Goal: Task Accomplishment & Management: Manage account settings

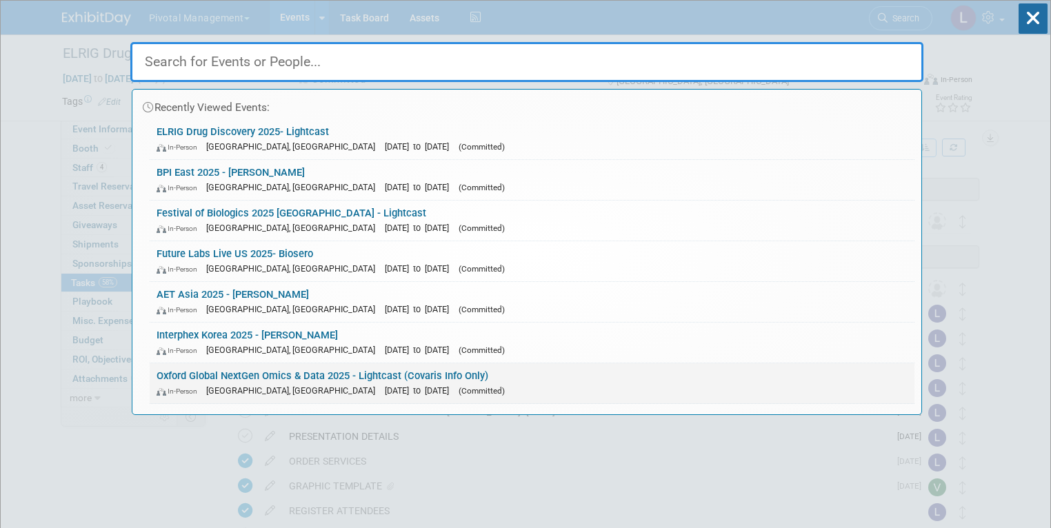
click at [332, 261] on link "Oxford Global NextGen Omics & Data 2025 - Lightcast (Covaris Info Only) In-Pers…" at bounding box center [532, 383] width 765 height 40
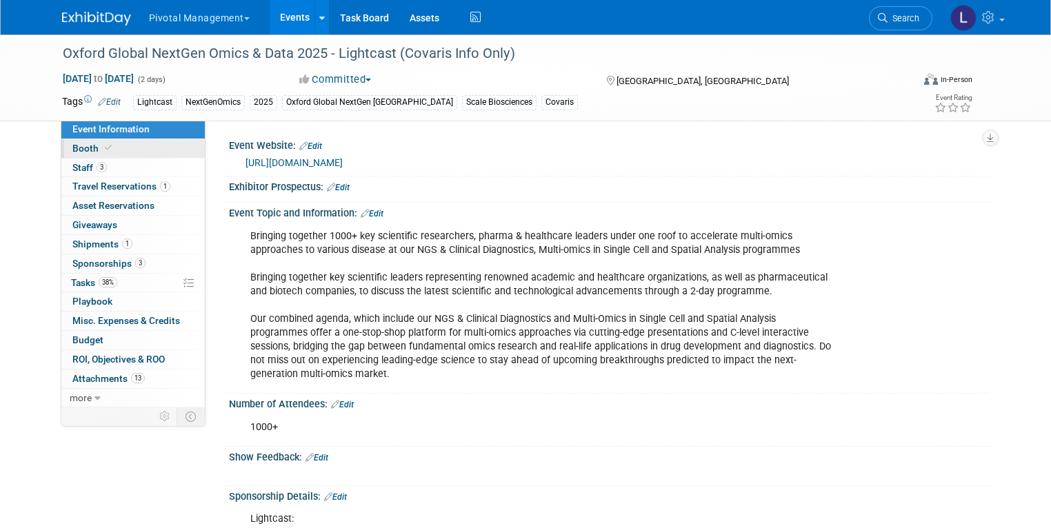
click at [72, 148] on span "Booth" at bounding box center [93, 148] width 42 height 11
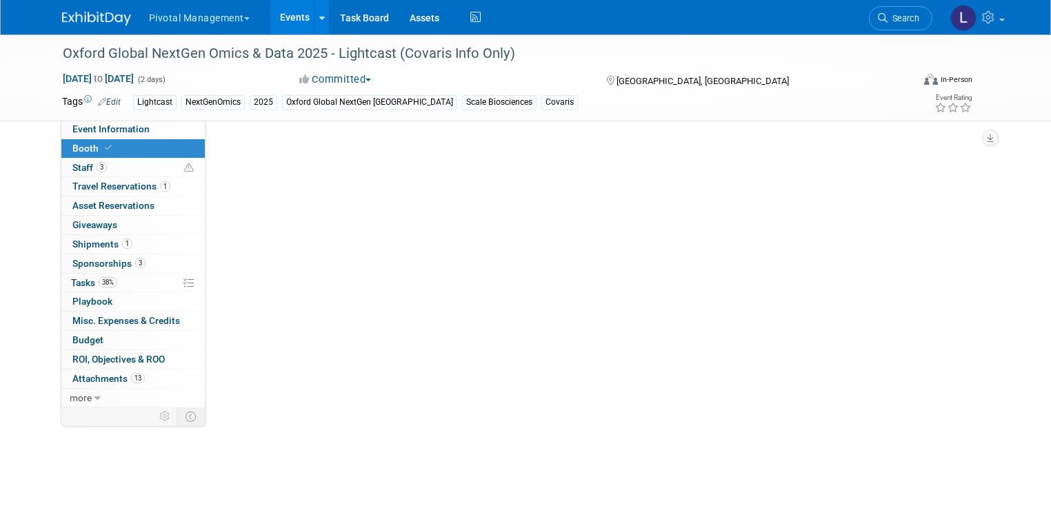
select select "Yes"
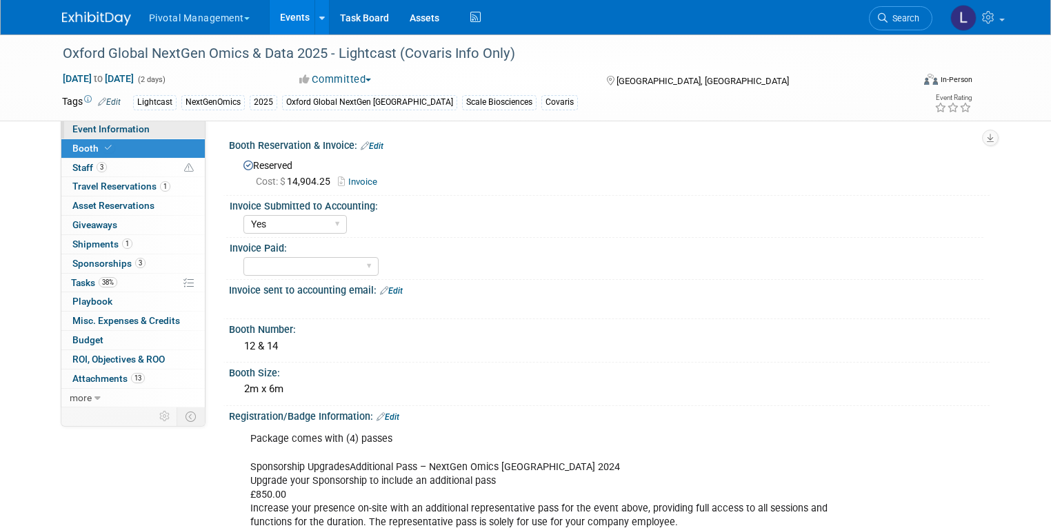
click at [72, 121] on link "Event Information" at bounding box center [132, 129] width 143 height 19
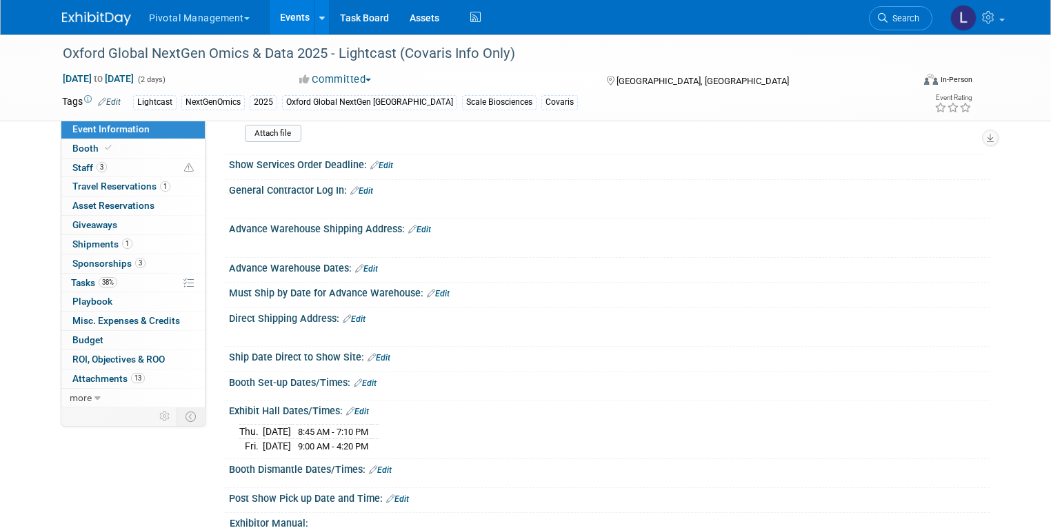
scroll to position [1695, 0]
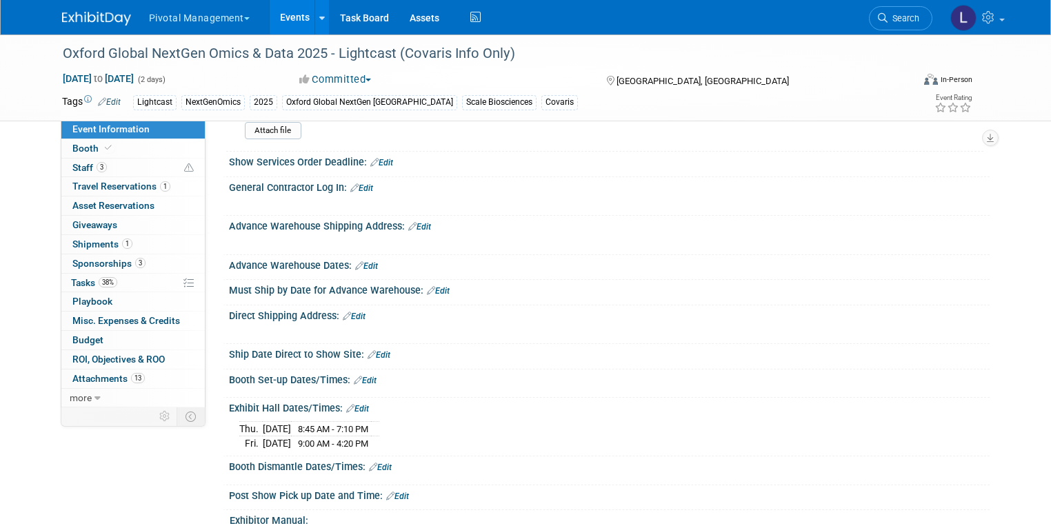
click at [412, 222] on link "Edit" at bounding box center [419, 227] width 23 height 10
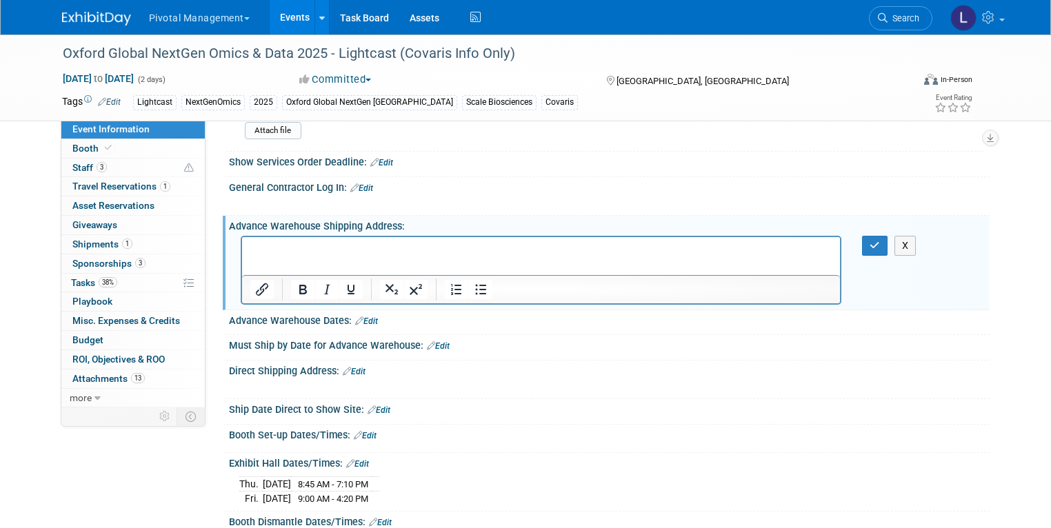
scroll to position [0, 0]
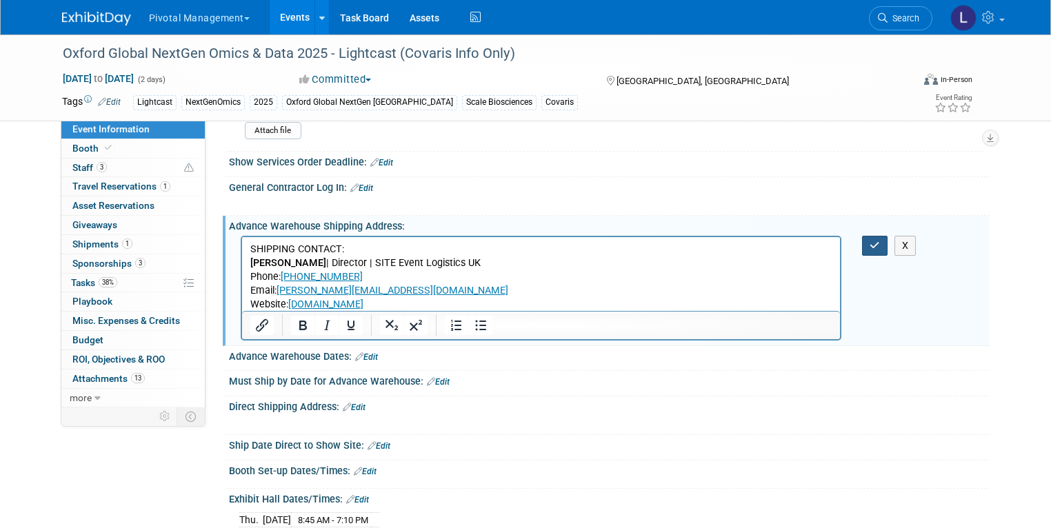
click at [886, 244] on button "button" at bounding box center [875, 246] width 26 height 20
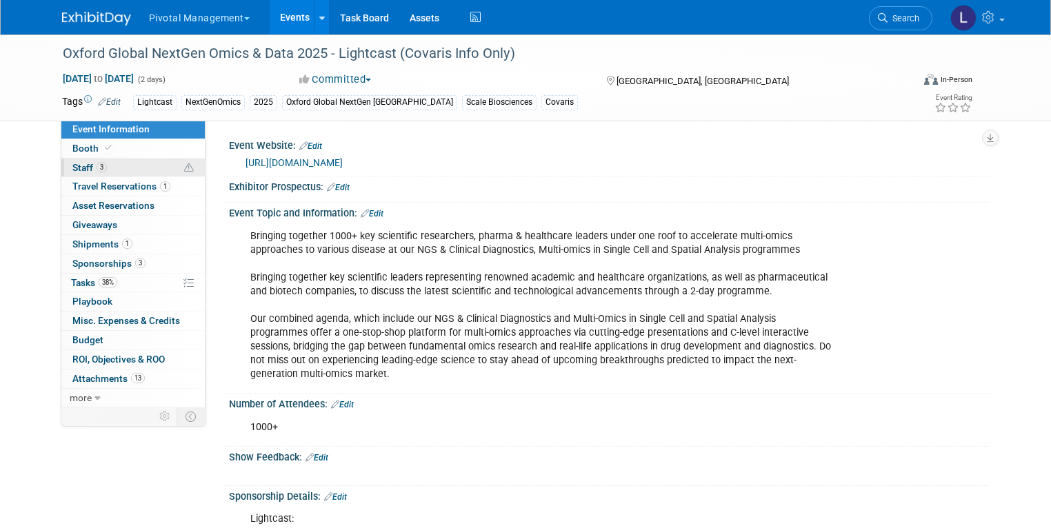
click at [72, 172] on span "Staff 3" at bounding box center [89, 167] width 34 height 11
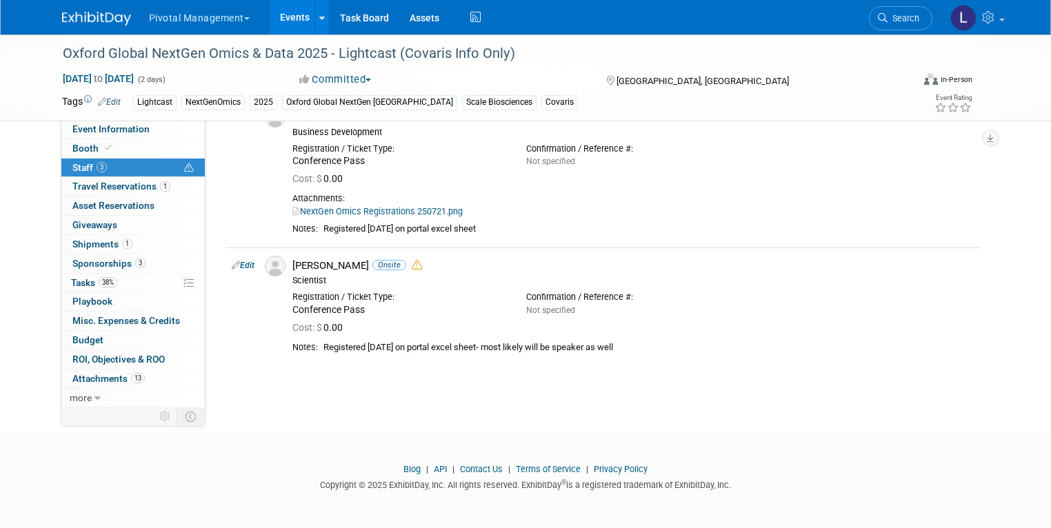
scroll to position [211, 0]
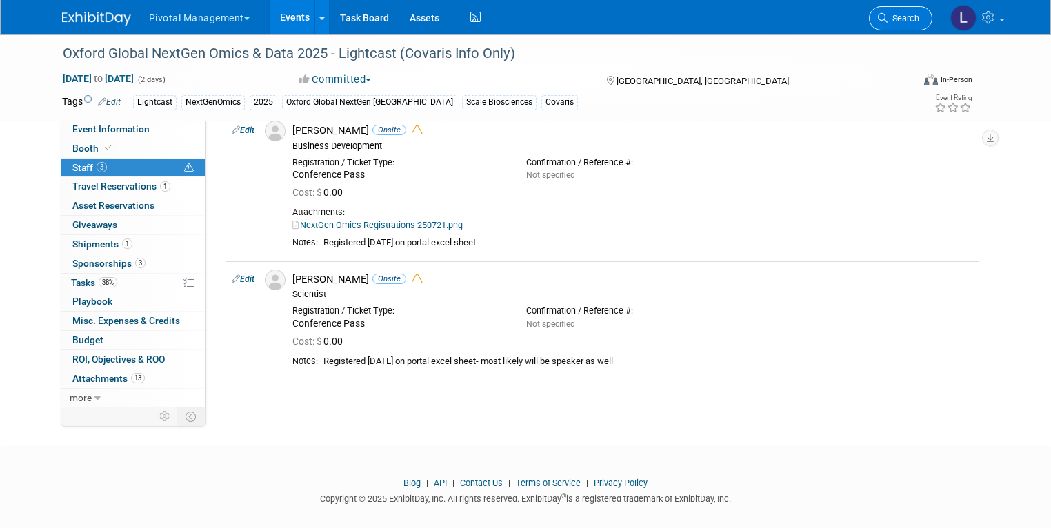
click at [910, 17] on span "Search" at bounding box center [904, 18] width 32 height 10
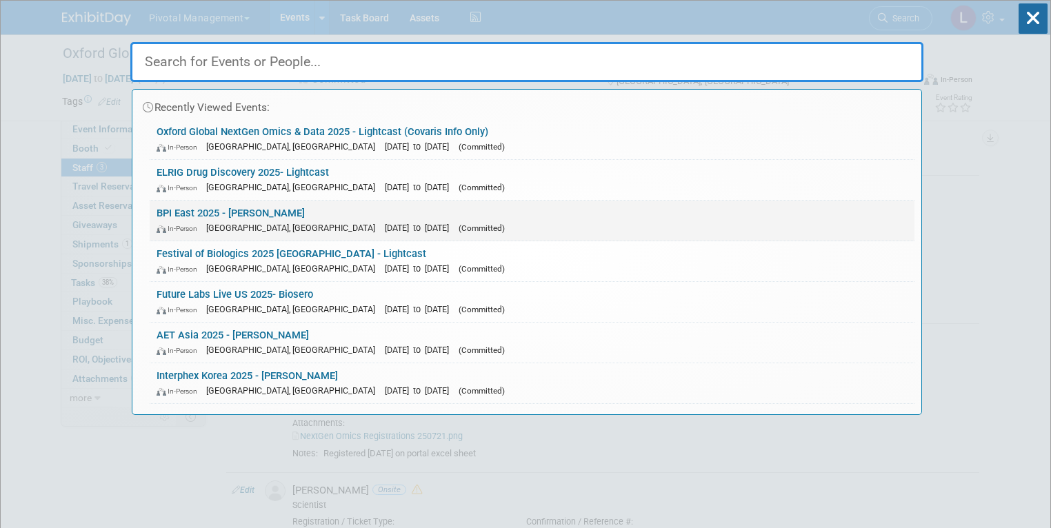
click at [315, 210] on link "BPI East 2025 - [PERSON_NAME] In-Person [GEOGRAPHIC_DATA], [GEOGRAPHIC_DATA] [D…" at bounding box center [532, 221] width 765 height 40
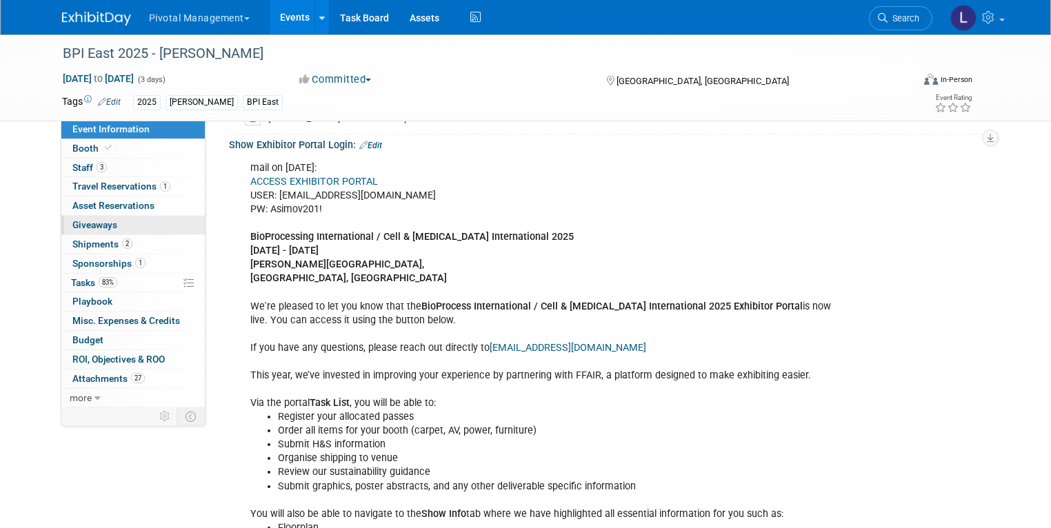
scroll to position [1072, 0]
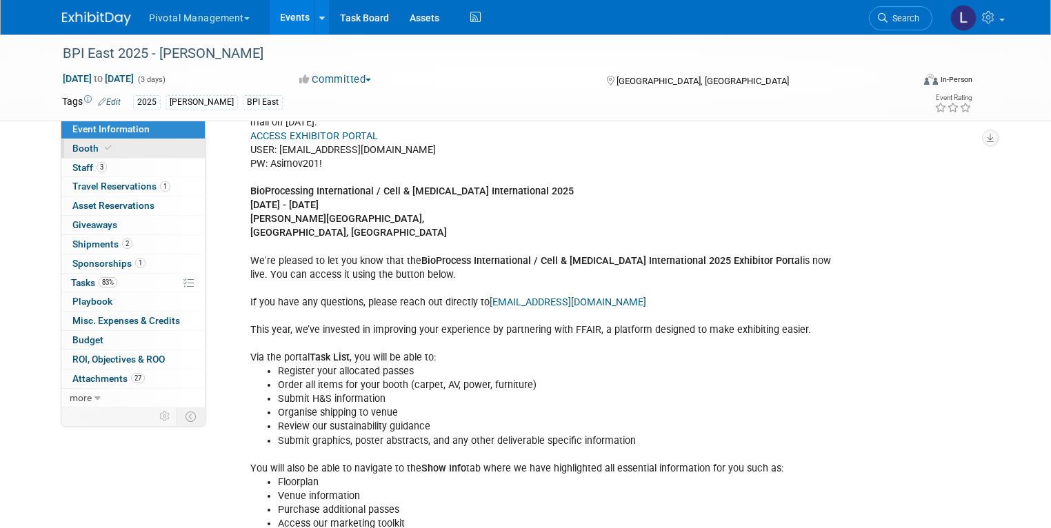
click at [87, 147] on span "Booth" at bounding box center [93, 148] width 42 height 11
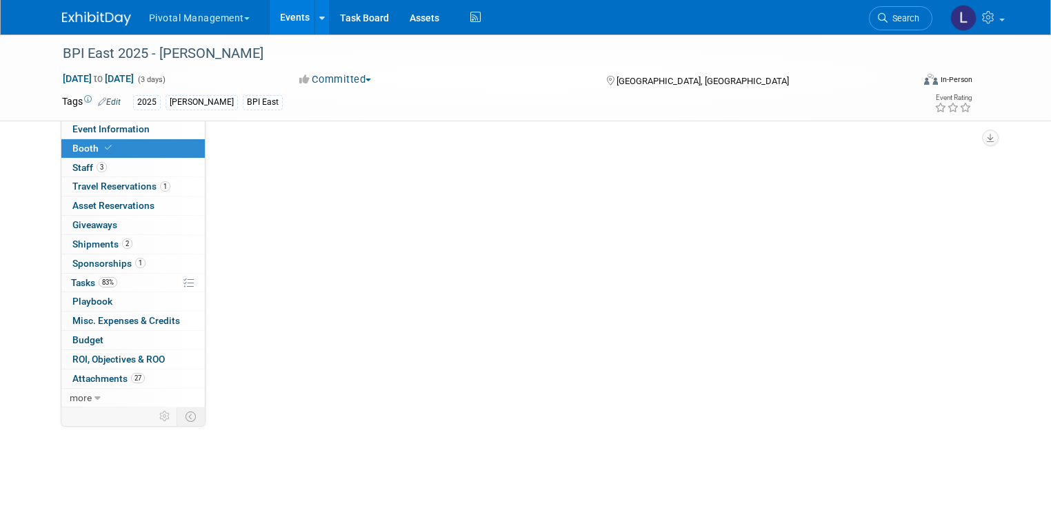
scroll to position [0, 0]
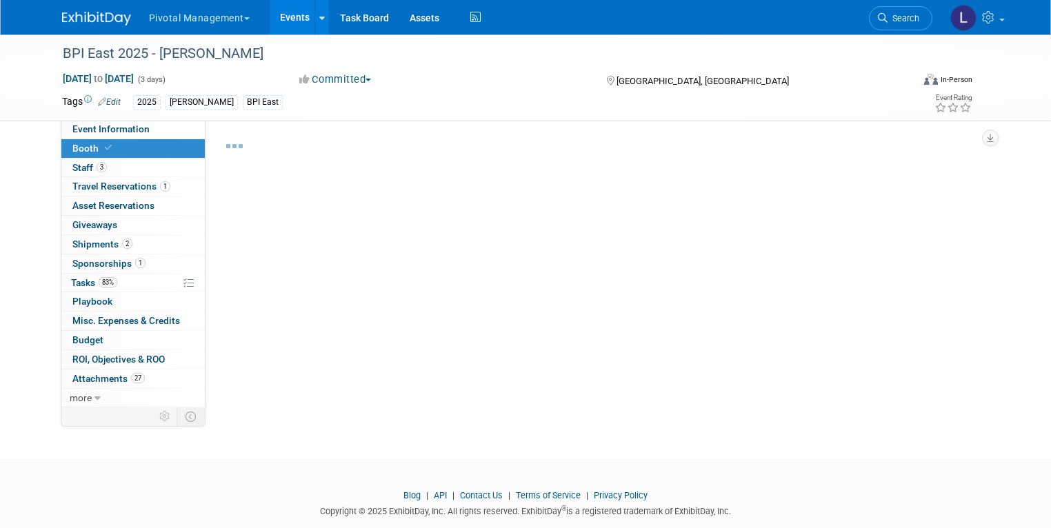
select select "Yes"
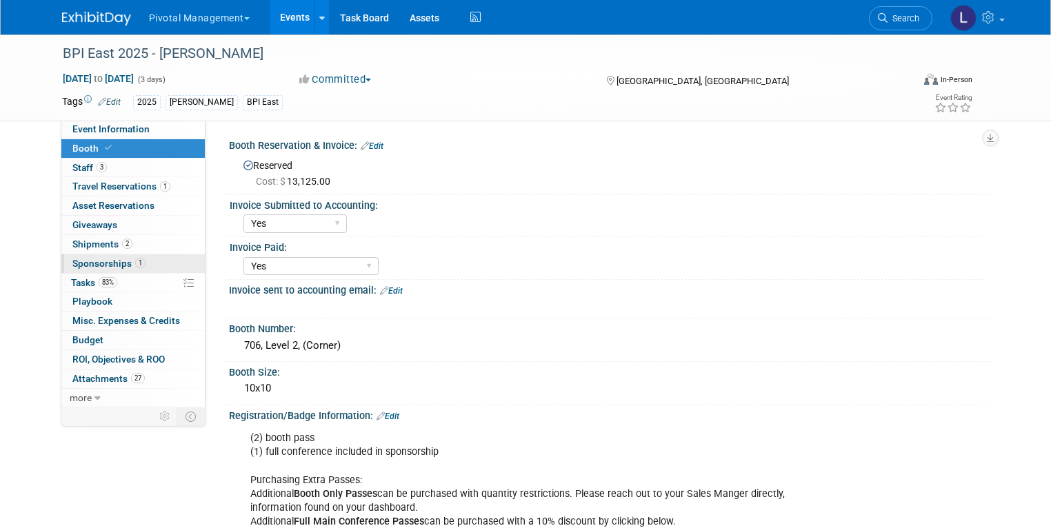
click at [116, 257] on link "1 Sponsorships 1" at bounding box center [132, 264] width 143 height 19
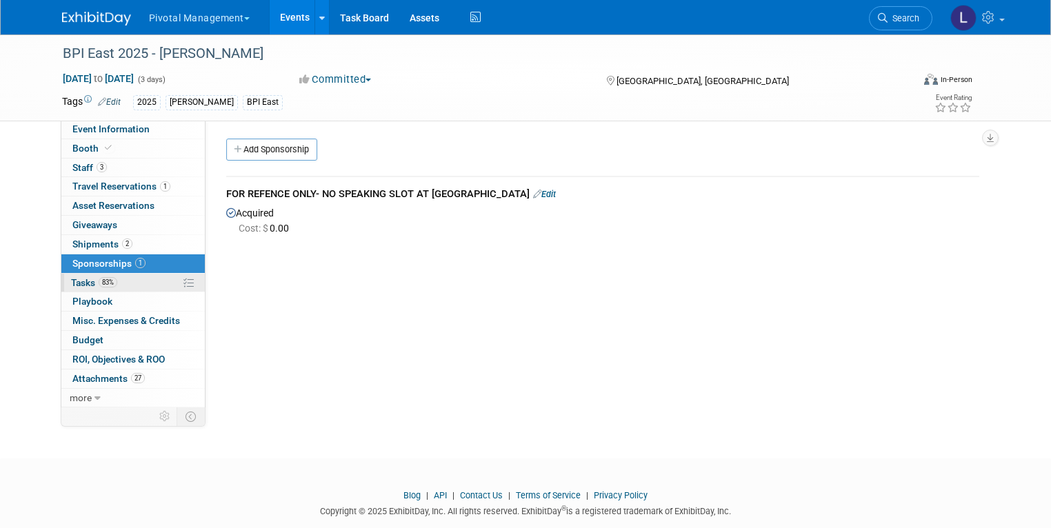
click at [76, 282] on span "Tasks 83%" at bounding box center [94, 282] width 46 height 11
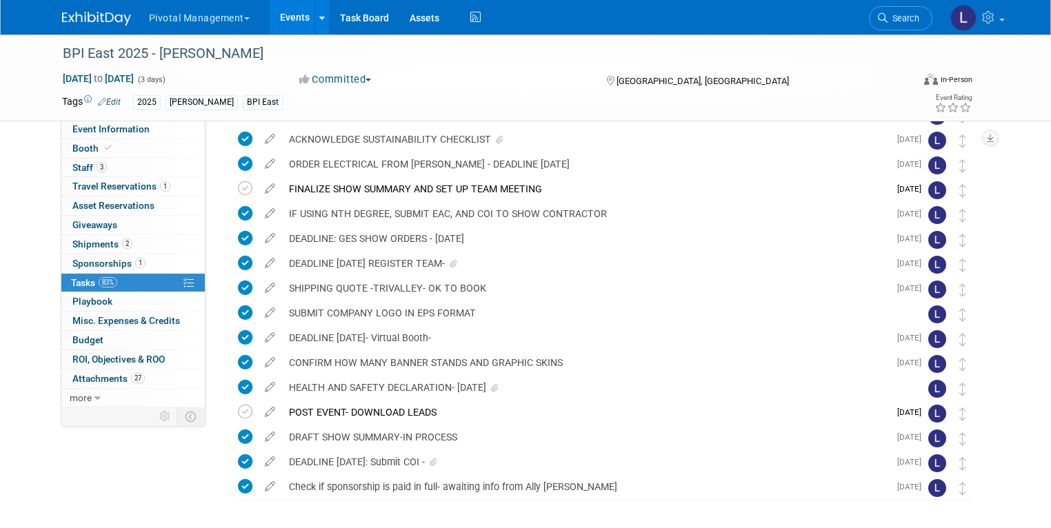
scroll to position [194, 0]
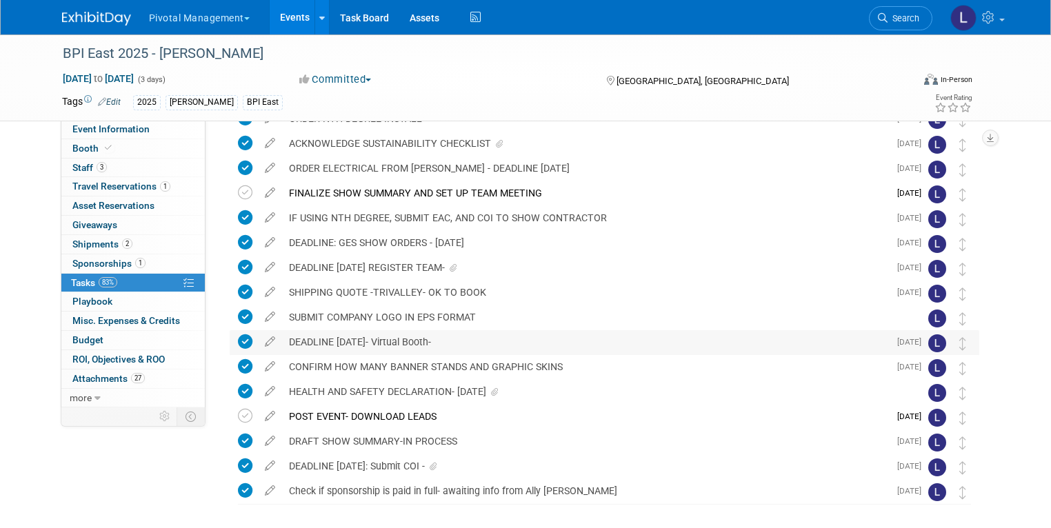
click at [367, 348] on div "DEADLINE AUGUST 17- Virtual Booth-" at bounding box center [585, 341] width 607 height 23
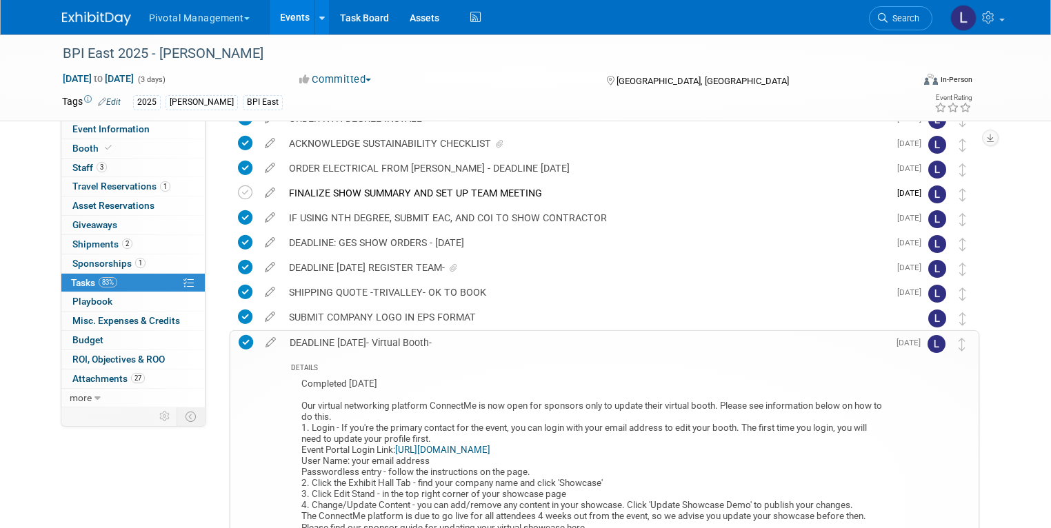
click at [483, 451] on link "https://lifesciences.connectmeinforma.com/" at bounding box center [442, 450] width 95 height 10
click at [479, 449] on link "https://lifesciences.connectmeinforma.com/" at bounding box center [442, 450] width 95 height 10
click at [72, 129] on span "Event Information" at bounding box center [110, 128] width 77 height 11
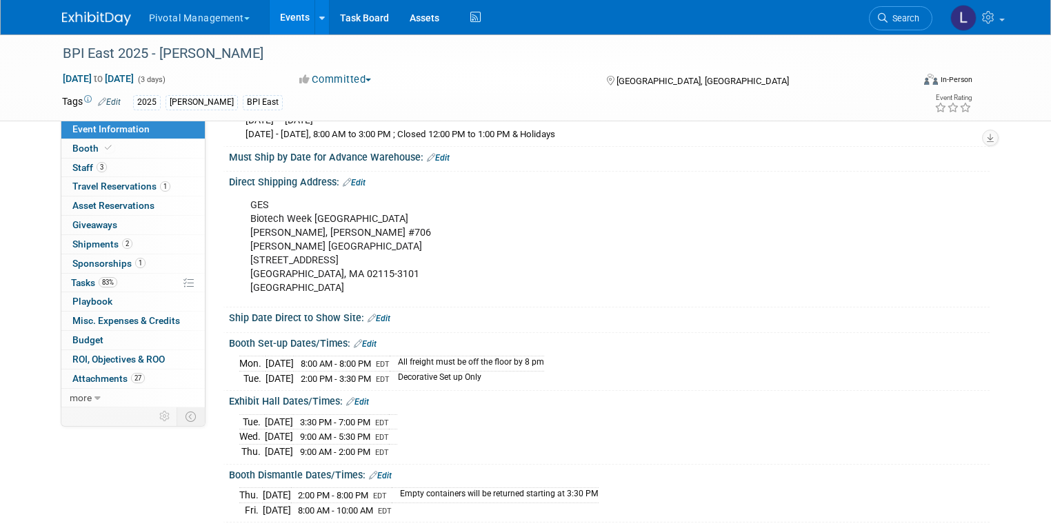
scroll to position [2169, 0]
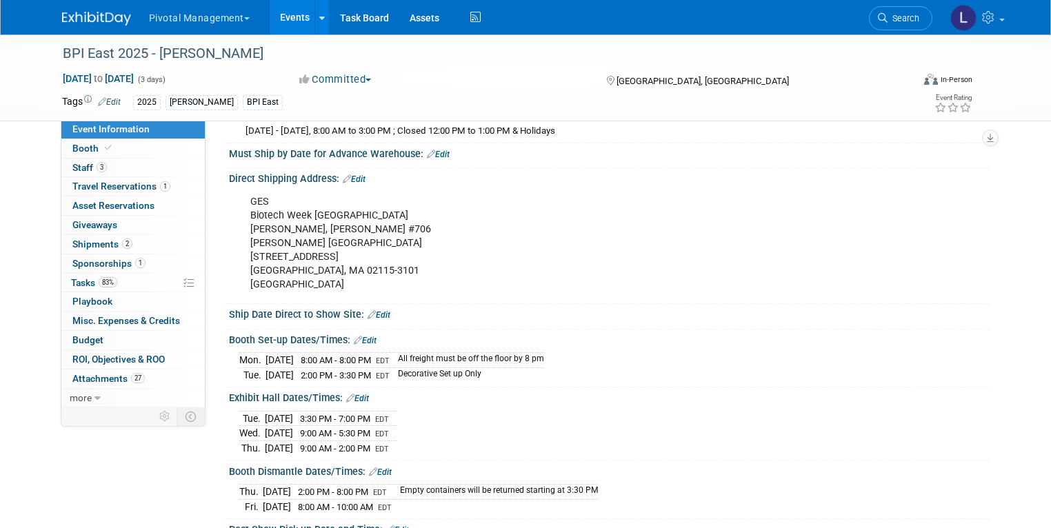
drag, startPoint x: 216, startPoint y: 389, endPoint x: 421, endPoint y: 440, distance: 211.8
click at [421, 440] on div "Exhibit Hall Dates/Times: Edit Tue. Sep 16, 2025 3:30 PM - 7:00 PM EDT Wed. Sep…" at bounding box center [606, 424] width 767 height 73
copy div "Exhibit Hall Dates/Times: Edit"
click at [919, 17] on span "Search" at bounding box center [904, 18] width 32 height 10
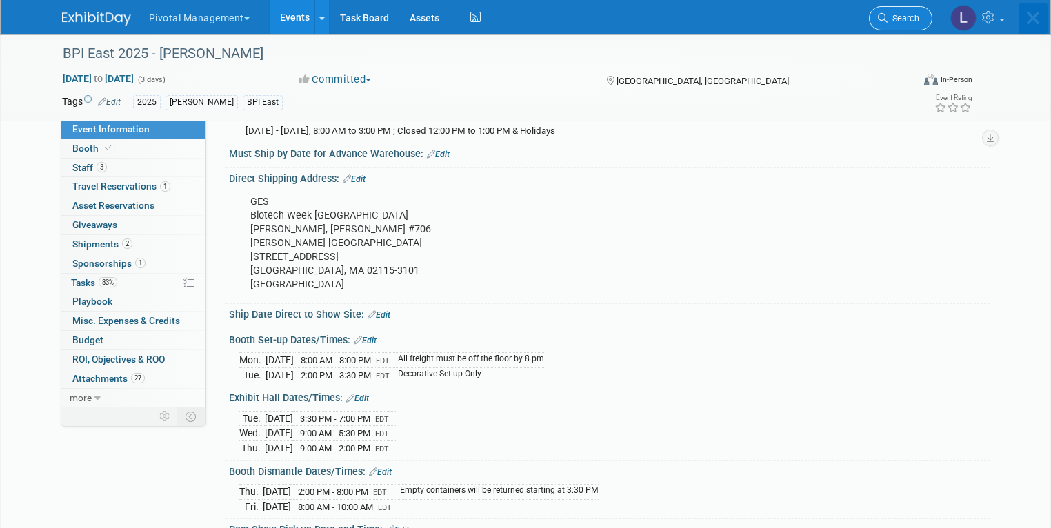
scroll to position [0, 0]
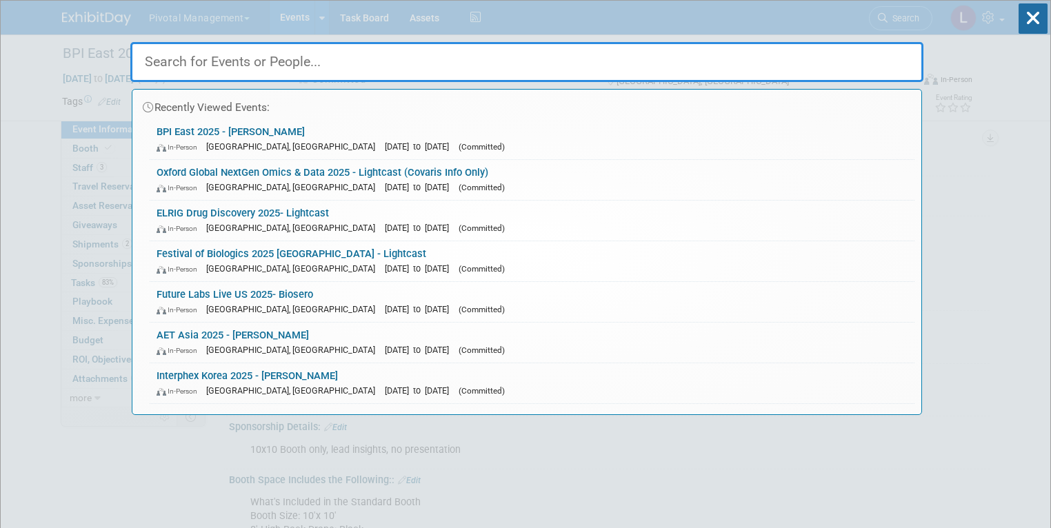
click at [306, 59] on input "text" at bounding box center [526, 62] width 793 height 40
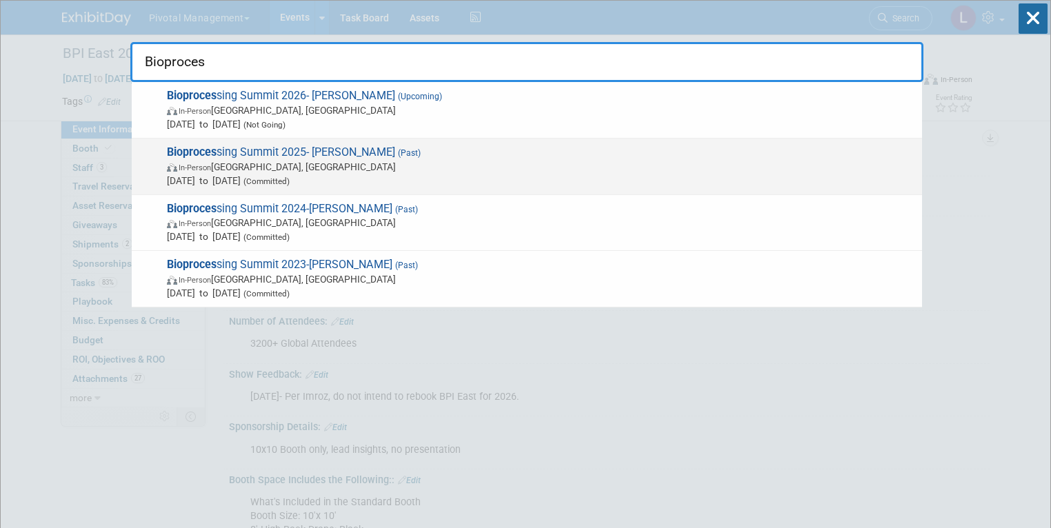
type input "Bioproces"
click at [337, 139] on div "Bioproces sing Summit 2025- Asimov (Past) In-Person Boston, MA Aug 18, 2025 to …" at bounding box center [527, 167] width 790 height 57
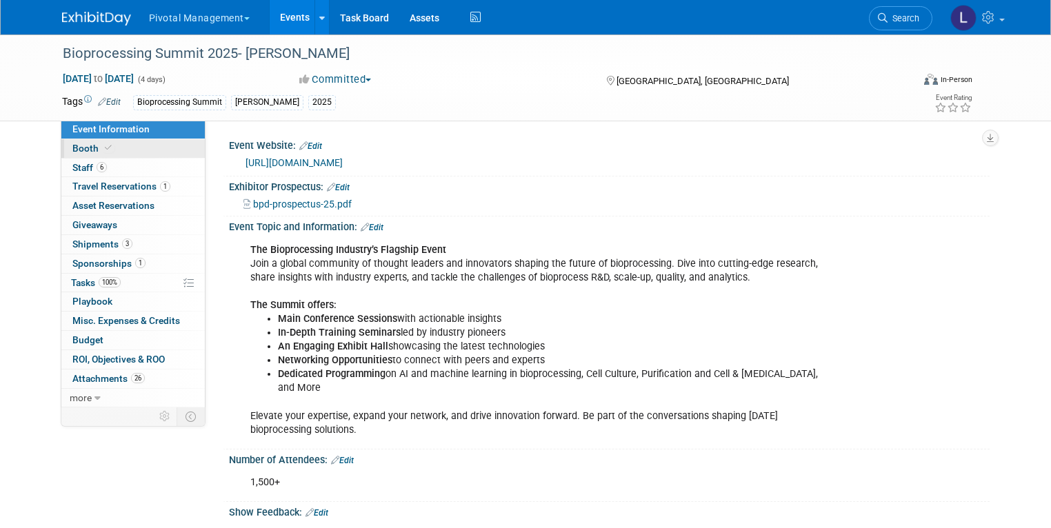
click at [114, 144] on link "Booth" at bounding box center [132, 148] width 143 height 19
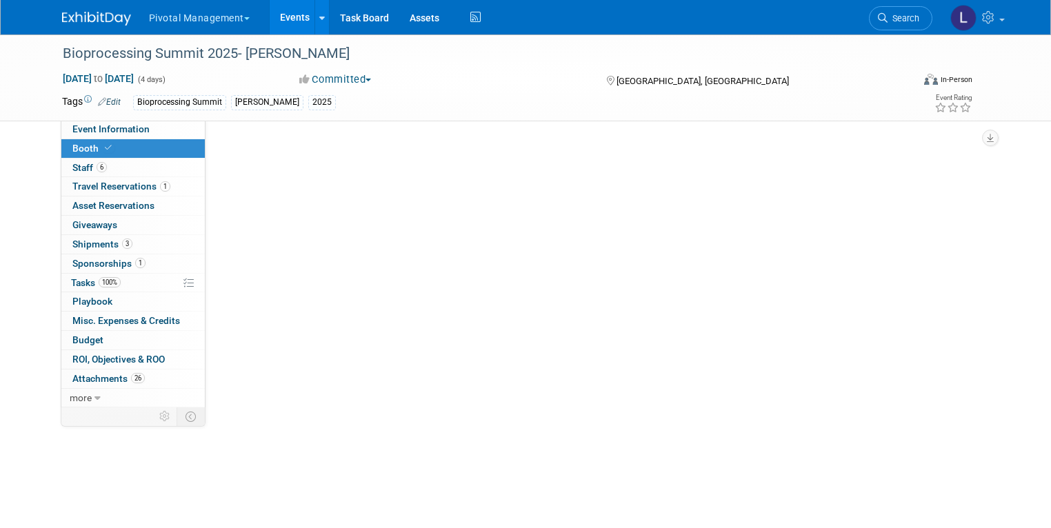
select select "Yes"
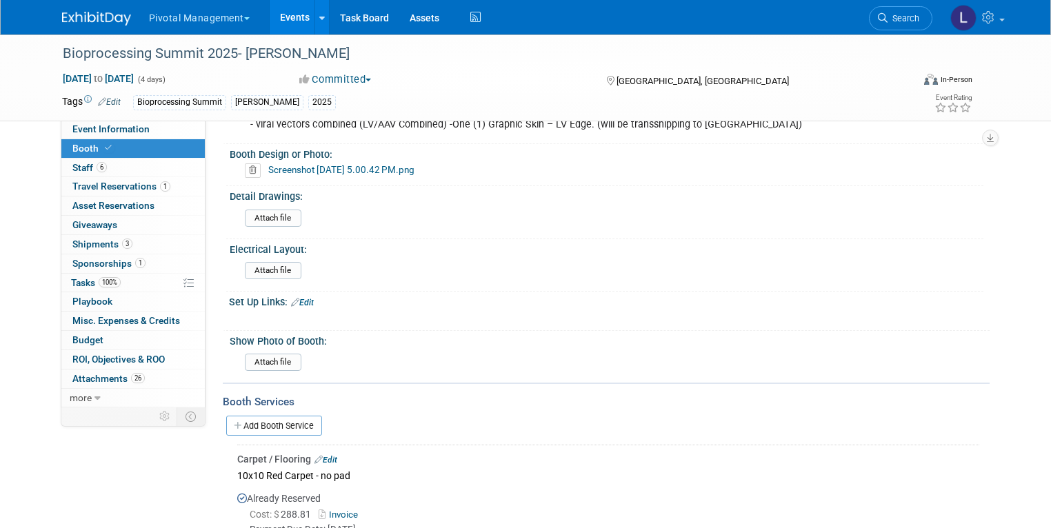
scroll to position [916, 0]
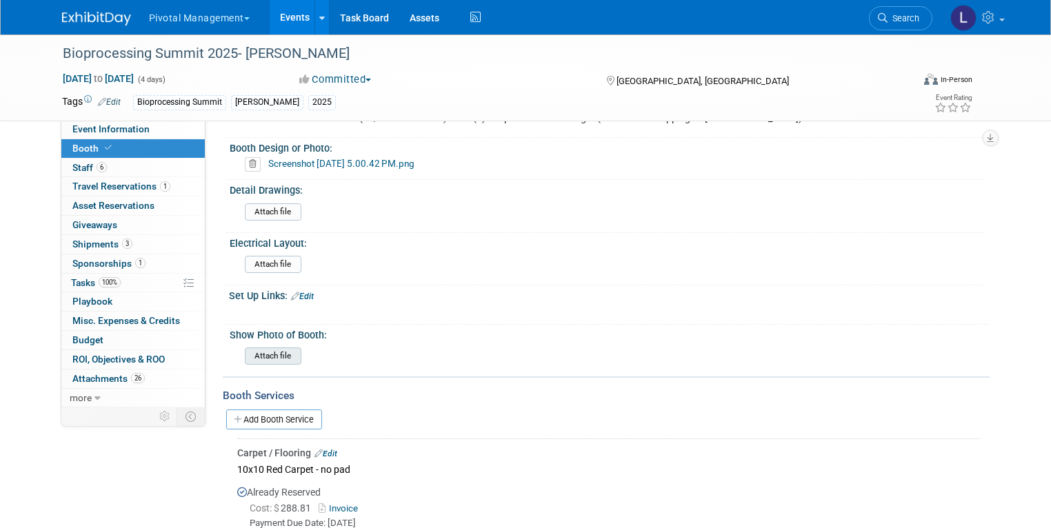
click at [246, 348] on input "file" at bounding box center [207, 356] width 188 height 16
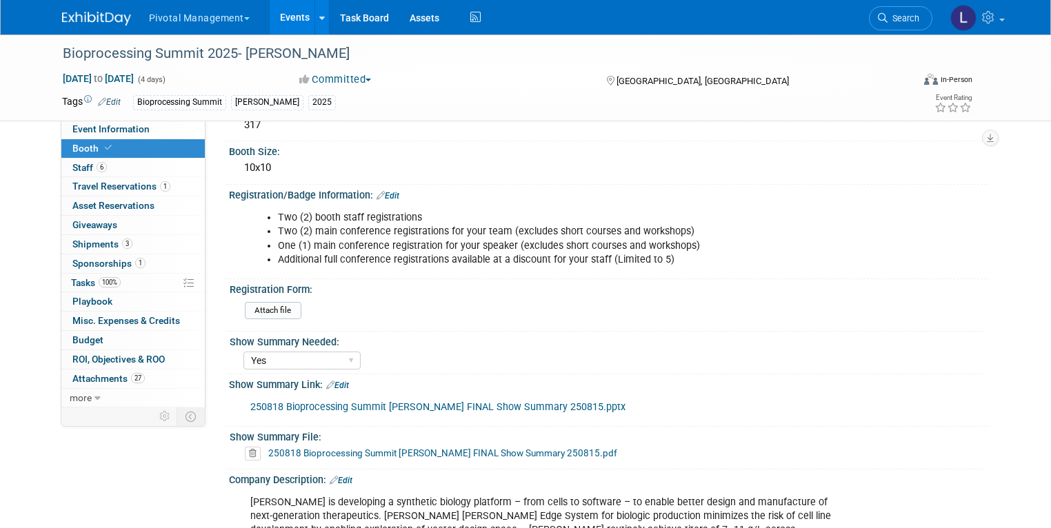
scroll to position [166, 0]
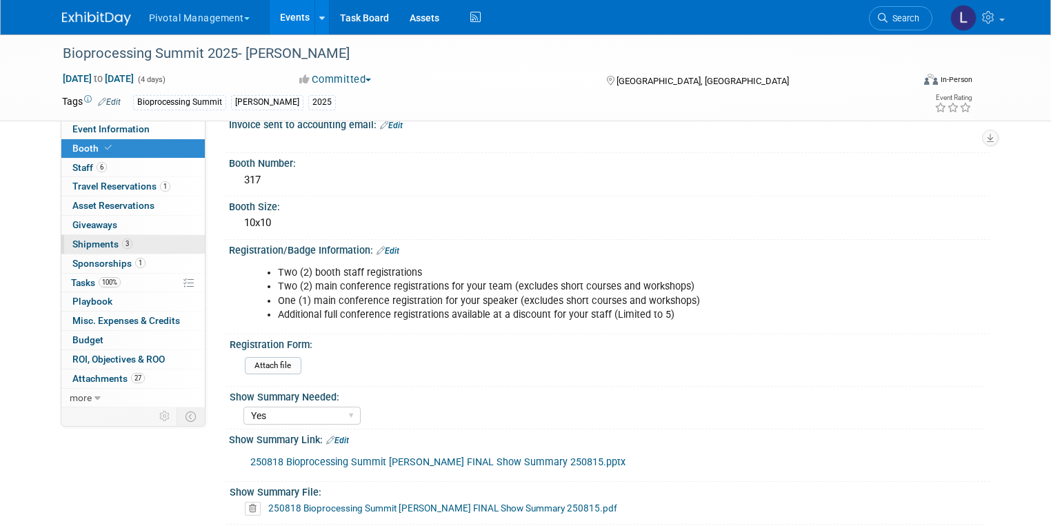
click at [103, 241] on span "Shipments 3" at bounding box center [102, 244] width 60 height 11
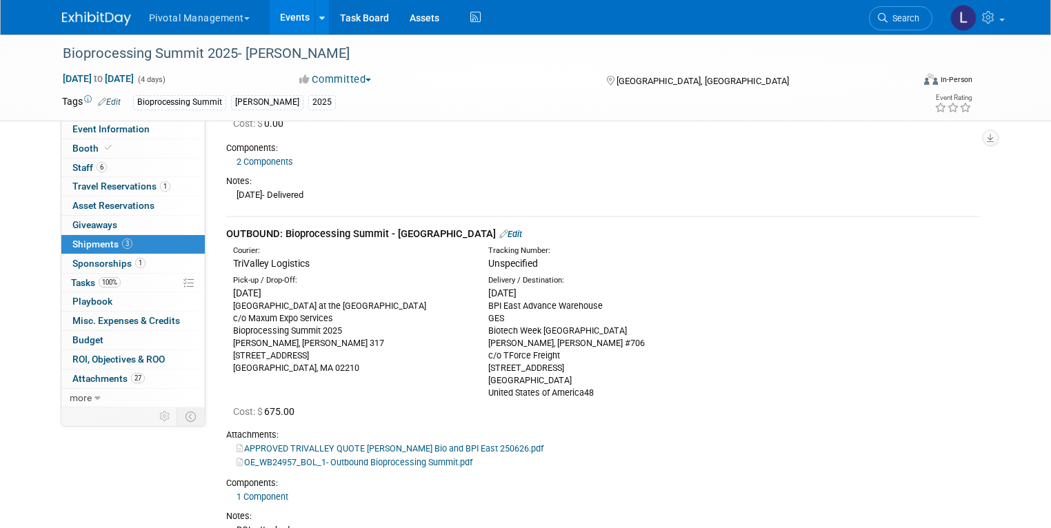
scroll to position [227, 0]
